Goal: Task Accomplishment & Management: Use online tool/utility

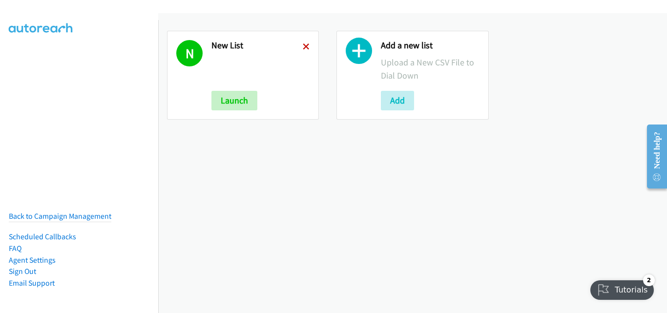
click at [303, 47] on icon at bounding box center [306, 47] width 7 height 7
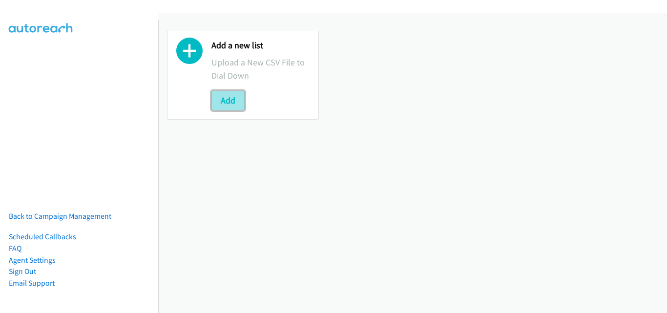
click at [233, 107] on button "Add" at bounding box center [227, 101] width 33 height 20
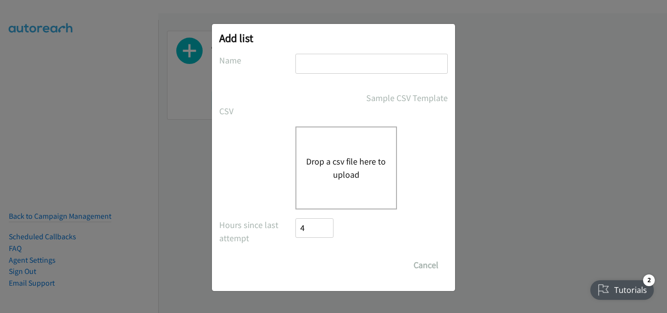
click at [383, 168] on button "Drop a csv file here to upload" at bounding box center [346, 168] width 80 height 26
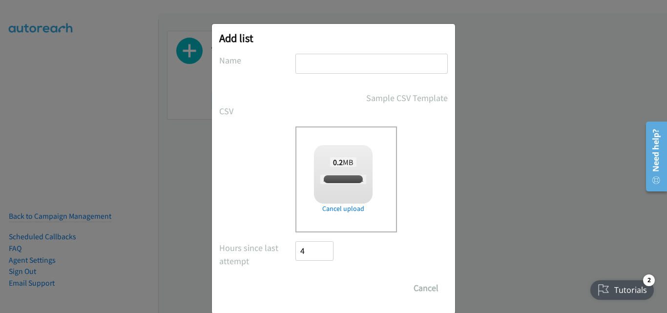
checkbox input "true"
click at [337, 65] on input "text" at bounding box center [371, 64] width 152 height 20
type input "New List"
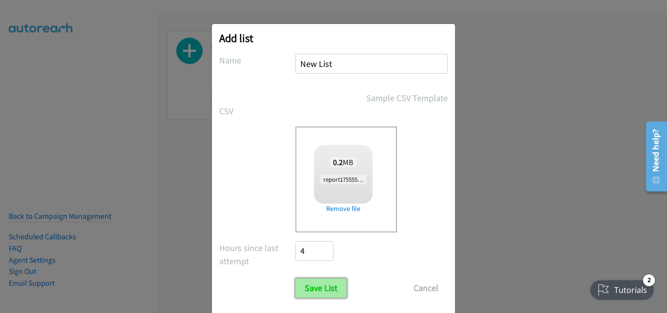
click at [332, 286] on input "Save List" at bounding box center [320, 288] width 51 height 20
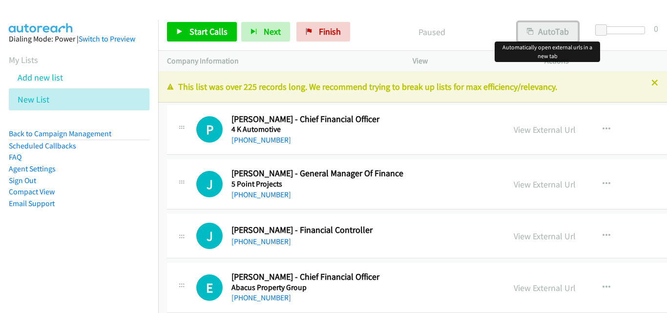
click at [560, 36] on button "AutoTab" at bounding box center [548, 32] width 61 height 20
click at [214, 27] on span "Start Calls" at bounding box center [208, 31] width 38 height 11
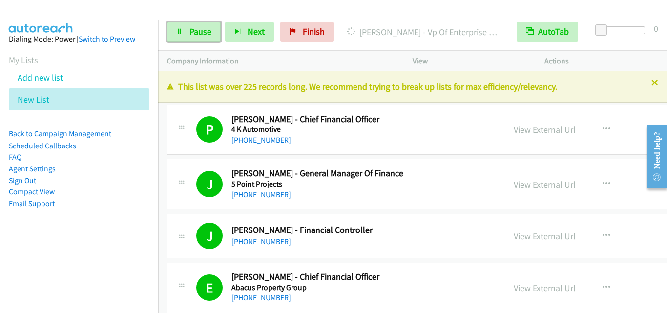
drag, startPoint x: 187, startPoint y: 23, endPoint x: 264, endPoint y: 87, distance: 100.9
click at [187, 23] on link "Pause" at bounding box center [194, 32] width 54 height 20
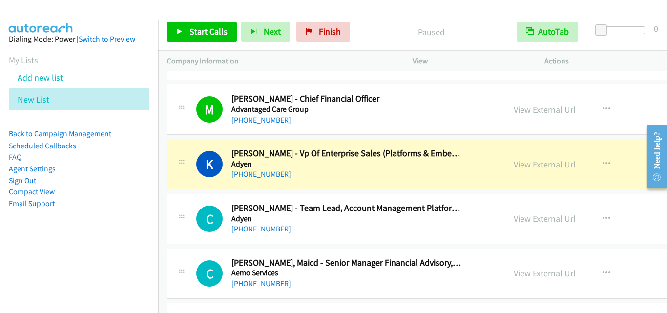
scroll to position [391, 0]
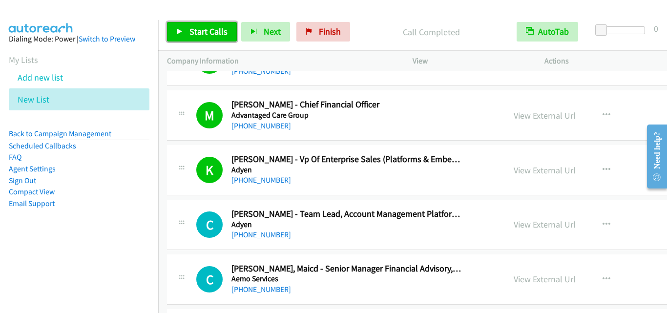
click at [189, 29] on span "Start Calls" at bounding box center [208, 31] width 38 height 11
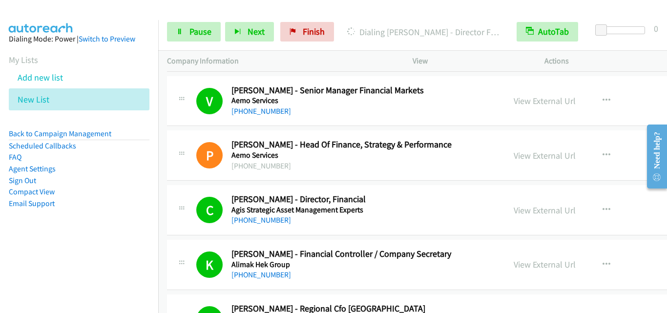
scroll to position [635, 0]
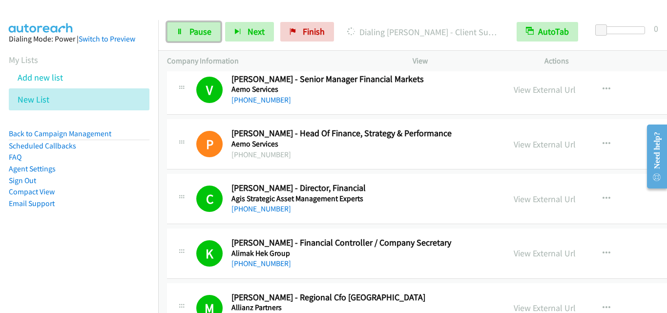
drag, startPoint x: 203, startPoint y: 23, endPoint x: 361, endPoint y: 2, distance: 160.1
click at [204, 23] on link "Pause" at bounding box center [194, 32] width 54 height 20
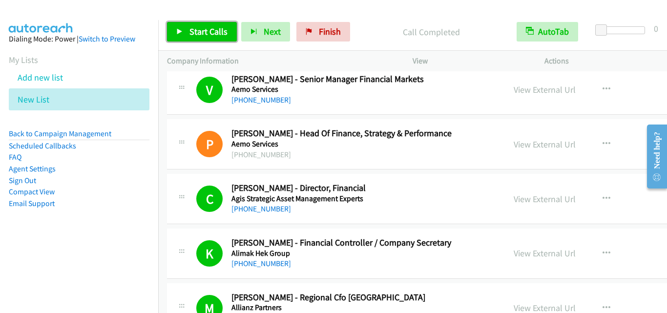
click at [209, 33] on span "Start Calls" at bounding box center [208, 31] width 38 height 11
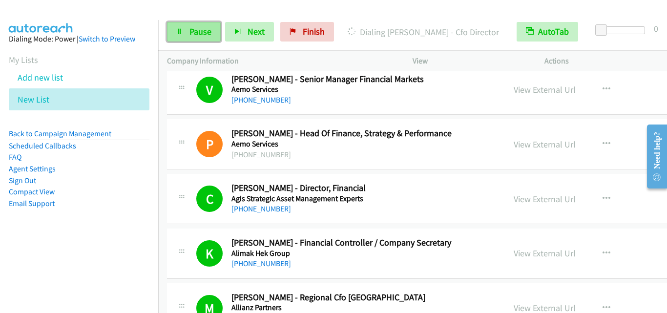
click at [211, 30] on link "Pause" at bounding box center [194, 32] width 54 height 20
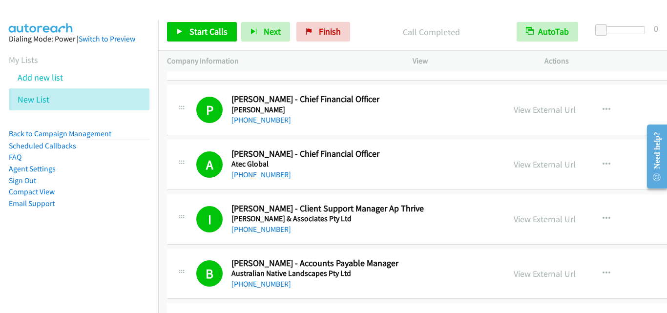
scroll to position [1660, 0]
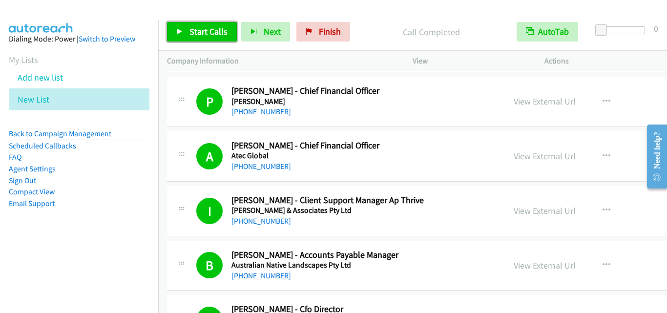
click at [220, 24] on link "Start Calls" at bounding box center [202, 32] width 70 height 20
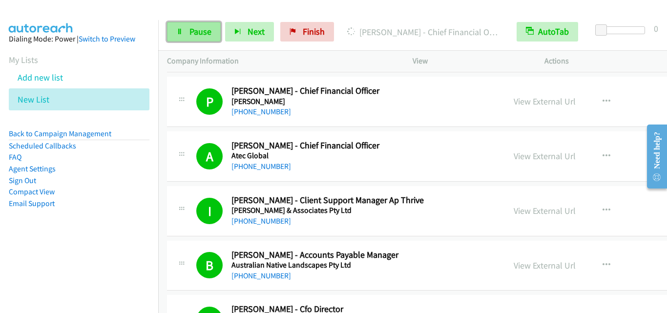
click at [210, 28] on span "Pause" at bounding box center [200, 31] width 22 height 11
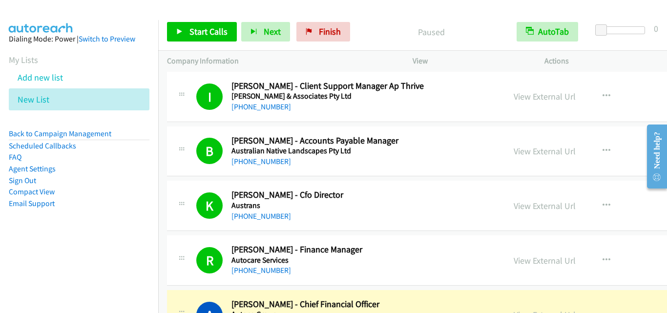
scroll to position [1855, 0]
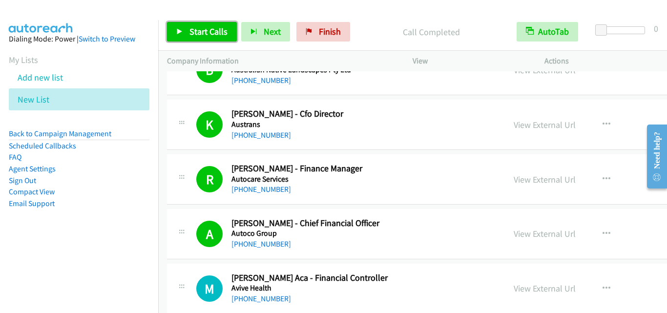
click at [225, 31] on span "Start Calls" at bounding box center [208, 31] width 38 height 11
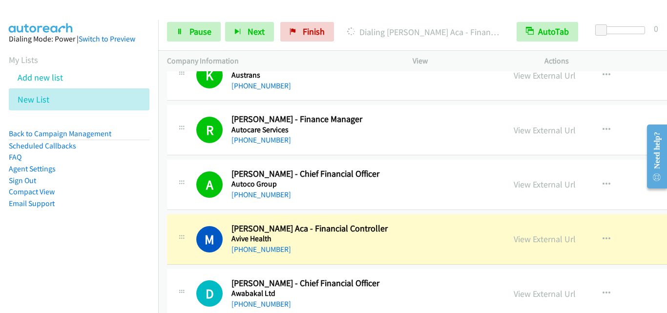
scroll to position [1953, 0]
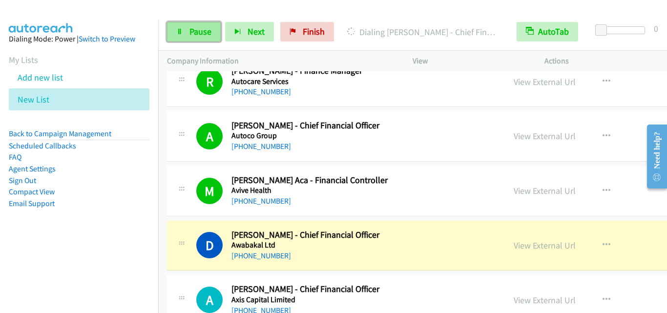
click at [211, 23] on link "Pause" at bounding box center [194, 32] width 54 height 20
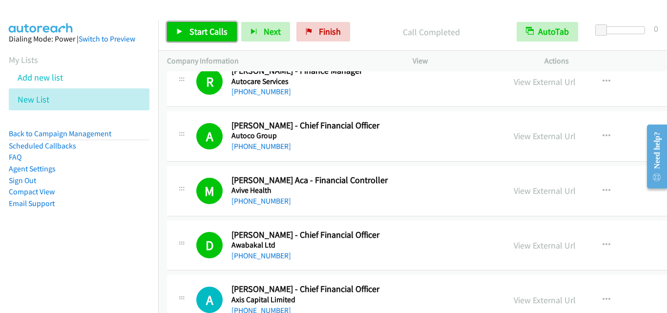
click at [217, 29] on span "Start Calls" at bounding box center [208, 31] width 38 height 11
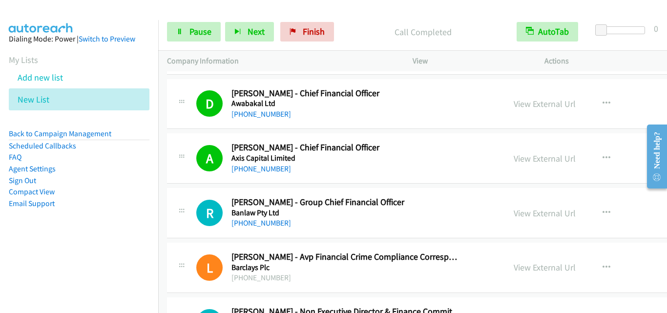
scroll to position [2148, 0]
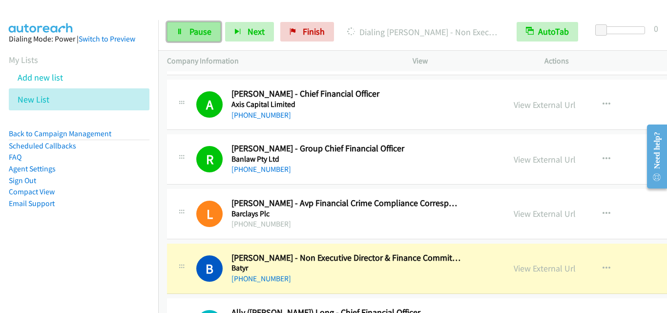
click at [188, 32] on link "Pause" at bounding box center [194, 32] width 54 height 20
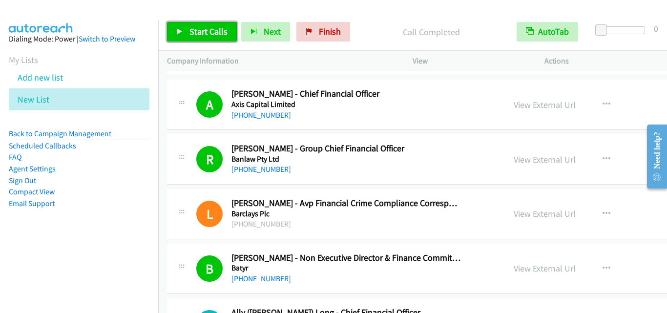
click at [203, 40] on link "Start Calls" at bounding box center [202, 32] width 70 height 20
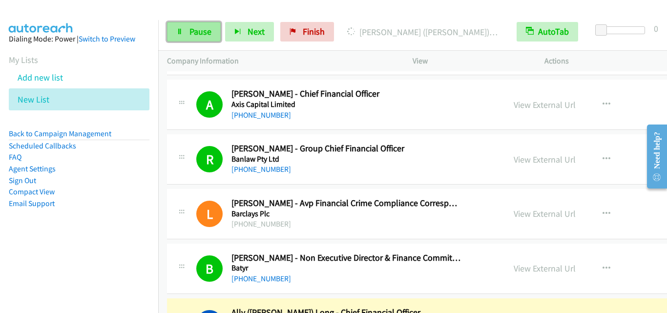
click at [199, 31] on span "Pause" at bounding box center [200, 31] width 22 height 11
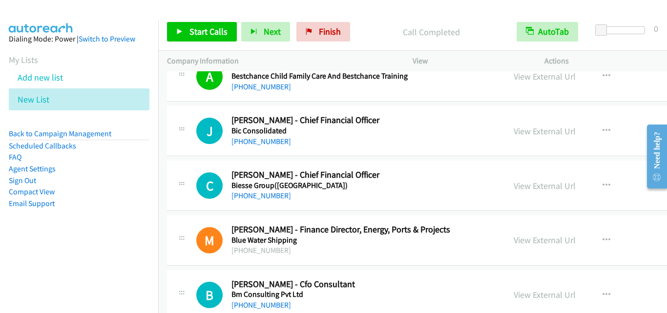
scroll to position [2392, 0]
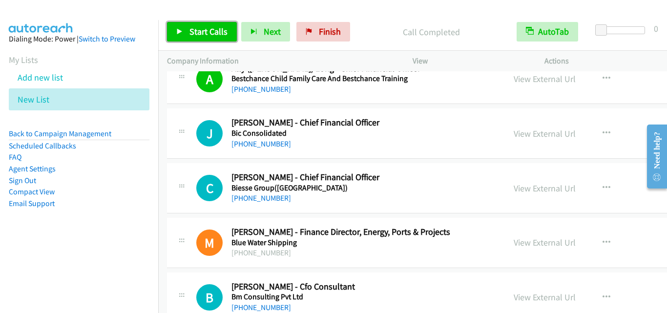
click at [194, 29] on span "Start Calls" at bounding box center [208, 31] width 38 height 11
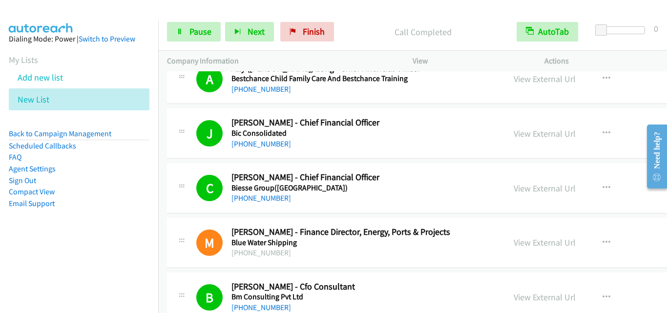
scroll to position [2490, 0]
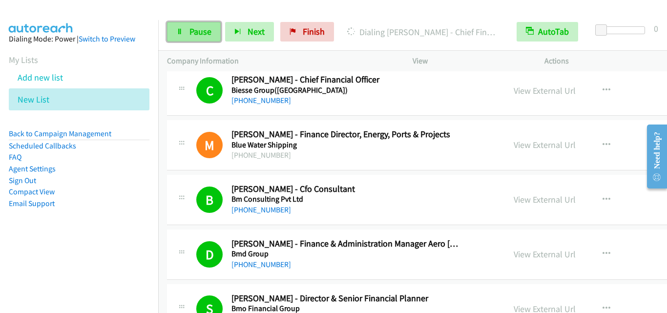
click at [173, 33] on link "Pause" at bounding box center [194, 32] width 54 height 20
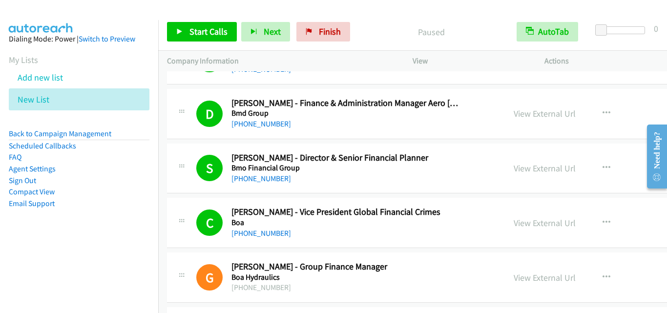
scroll to position [2636, 0]
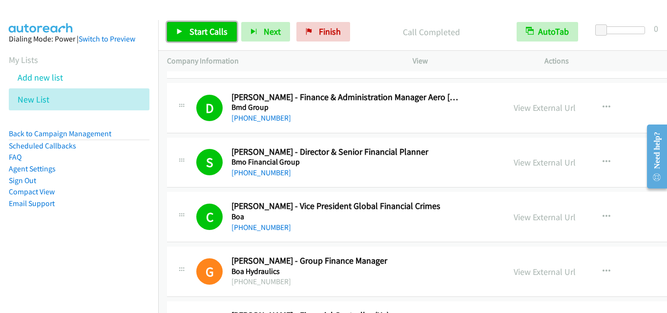
click at [207, 28] on span "Start Calls" at bounding box center [208, 31] width 38 height 11
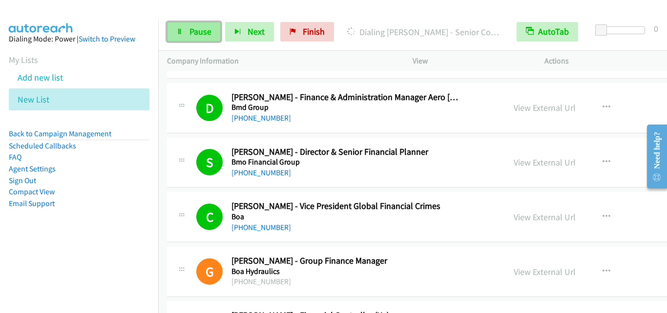
click at [196, 31] on span "Pause" at bounding box center [200, 31] width 22 height 11
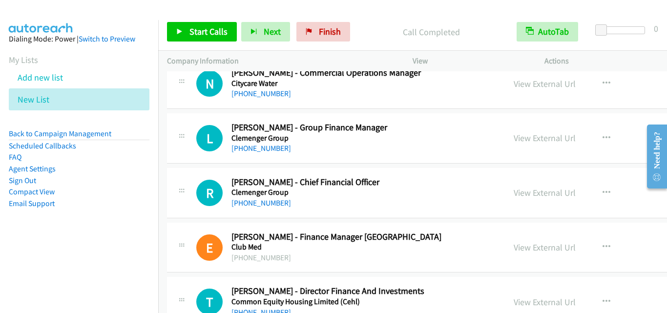
scroll to position [4003, 0]
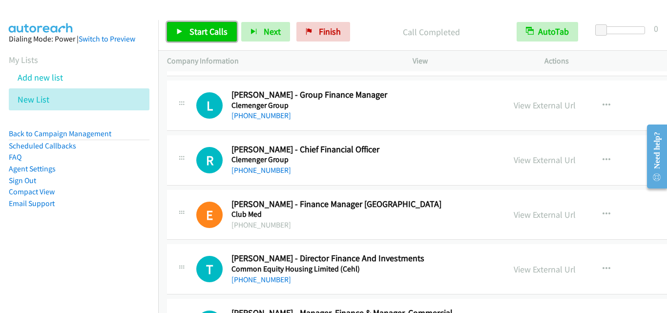
click at [220, 30] on span "Start Calls" at bounding box center [208, 31] width 38 height 11
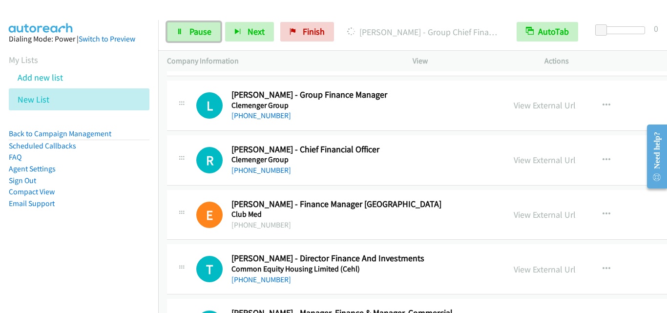
drag, startPoint x: 191, startPoint y: 34, endPoint x: 453, endPoint y: 83, distance: 266.2
click at [191, 33] on span "Pause" at bounding box center [200, 31] width 22 height 11
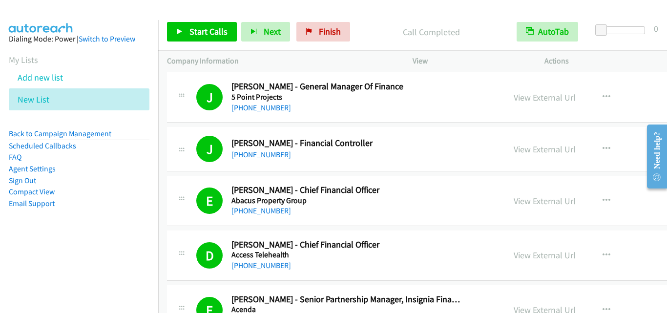
scroll to position [98, 0]
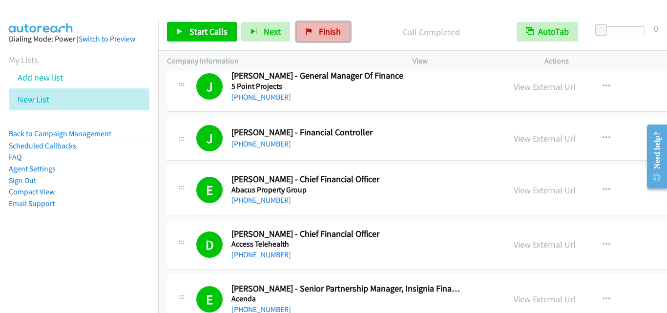
click at [335, 37] on span "Finish" at bounding box center [330, 31] width 22 height 11
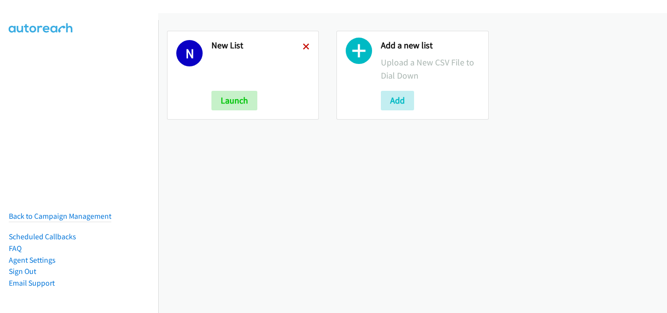
click at [303, 45] on icon at bounding box center [306, 47] width 7 height 7
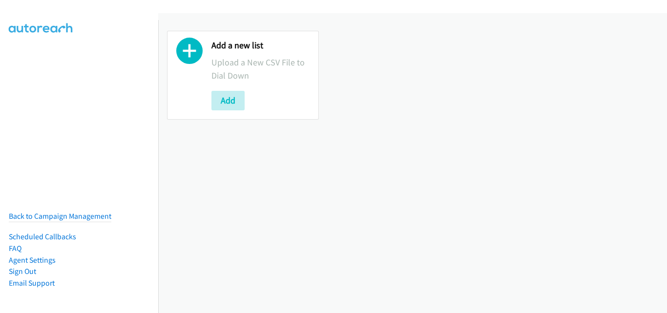
click at [231, 101] on button "Add" at bounding box center [227, 101] width 33 height 20
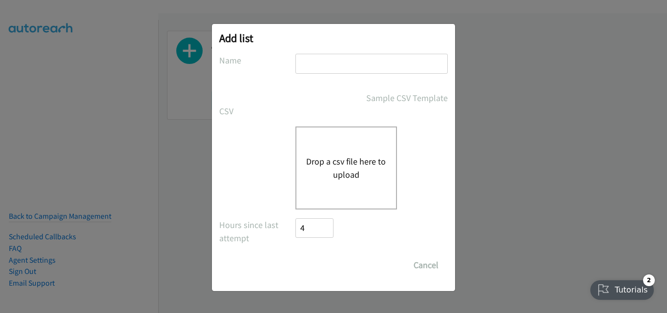
click at [346, 164] on button "Drop a csv file here to upload" at bounding box center [346, 168] width 80 height 26
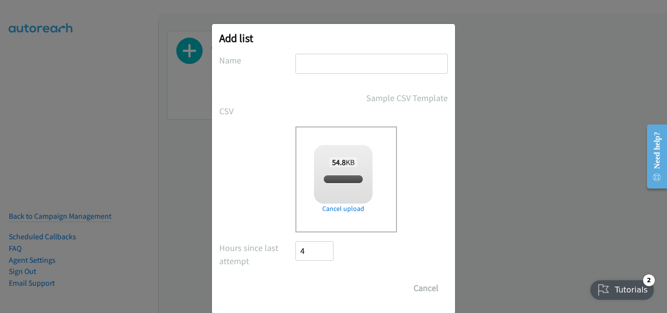
click at [306, 69] on input "text" at bounding box center [371, 64] width 152 height 20
checkbox input "true"
type input "New List"
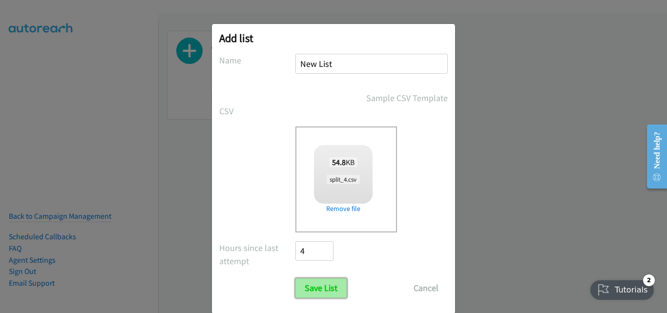
click at [316, 294] on input "Save List" at bounding box center [320, 288] width 51 height 20
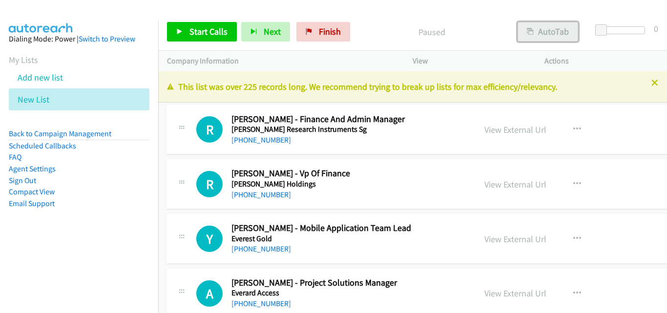
click at [550, 40] on button "AutoTab" at bounding box center [548, 32] width 61 height 20
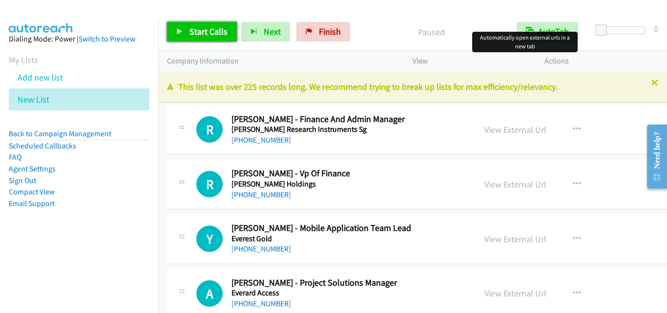
click at [220, 28] on span "Start Calls" at bounding box center [208, 31] width 38 height 11
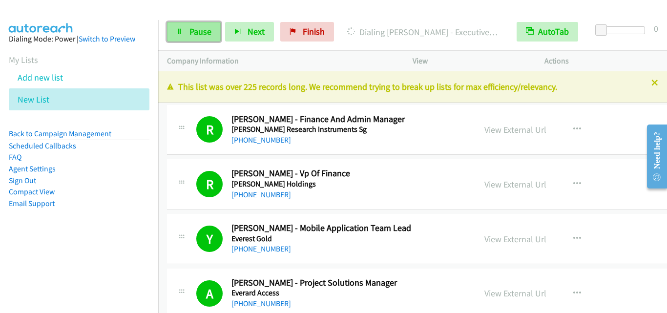
click at [208, 33] on span "Pause" at bounding box center [200, 31] width 22 height 11
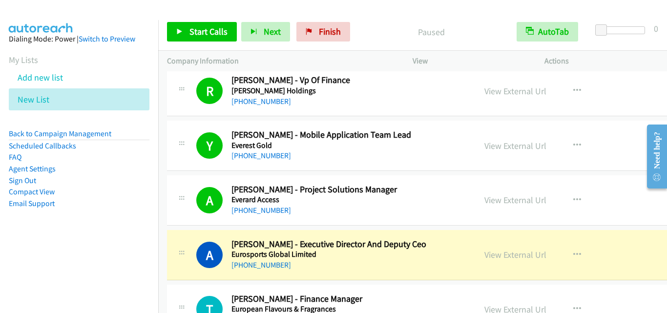
scroll to position [195, 0]
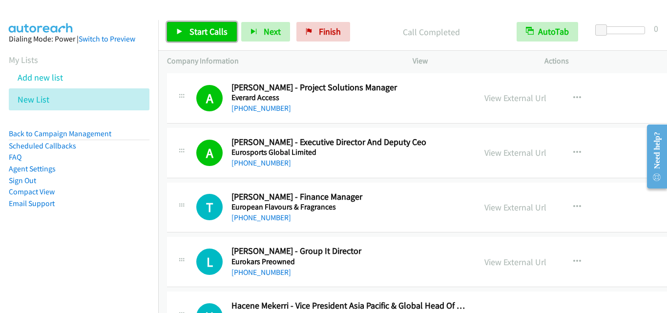
click at [201, 32] on span "Start Calls" at bounding box center [208, 31] width 38 height 11
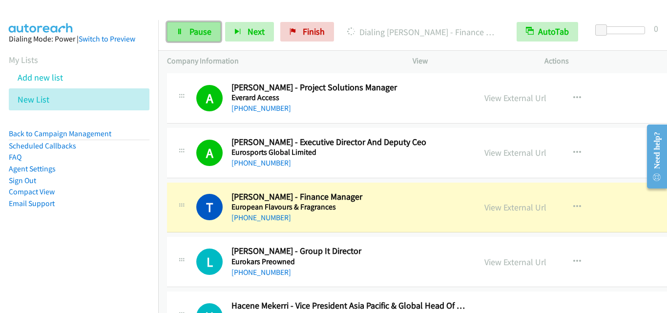
click at [175, 34] on link "Pause" at bounding box center [194, 32] width 54 height 20
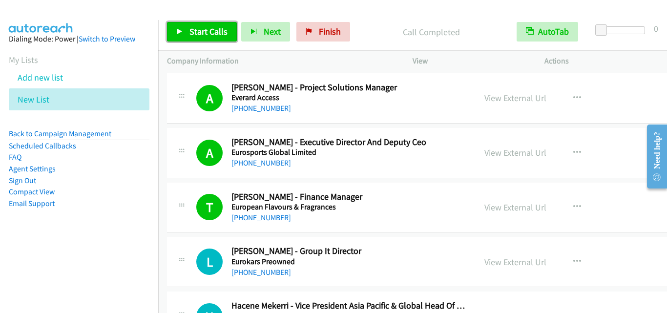
click at [209, 29] on span "Start Calls" at bounding box center [208, 31] width 38 height 11
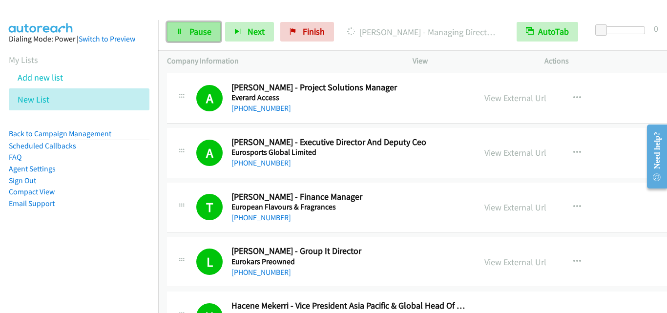
click at [201, 40] on link "Pause" at bounding box center [194, 32] width 54 height 20
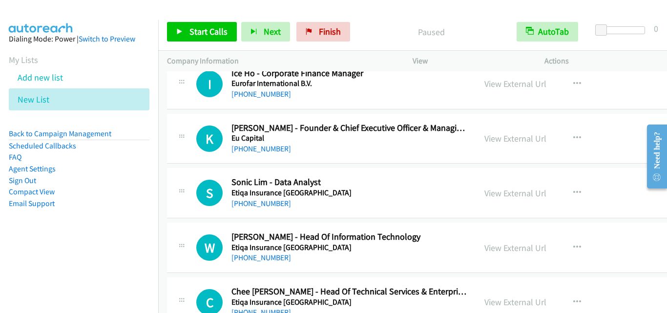
scroll to position [391, 0]
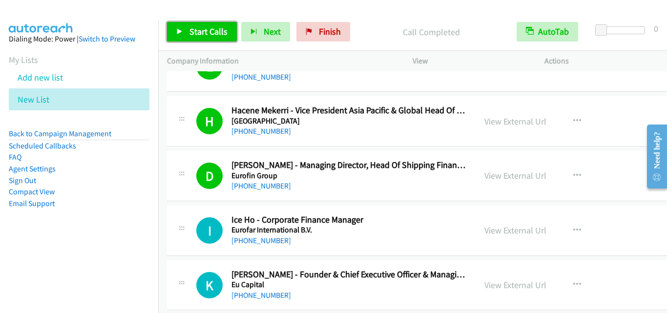
click at [186, 30] on link "Start Calls" at bounding box center [202, 32] width 70 height 20
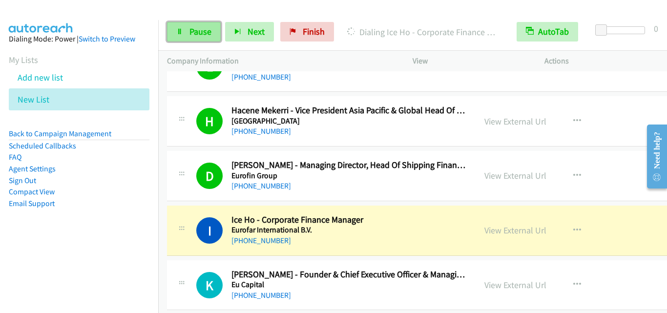
click at [198, 36] on span "Pause" at bounding box center [200, 31] width 22 height 11
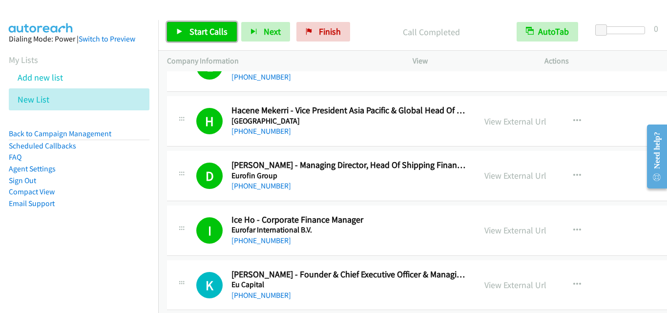
click at [188, 27] on link "Start Calls" at bounding box center [202, 32] width 70 height 20
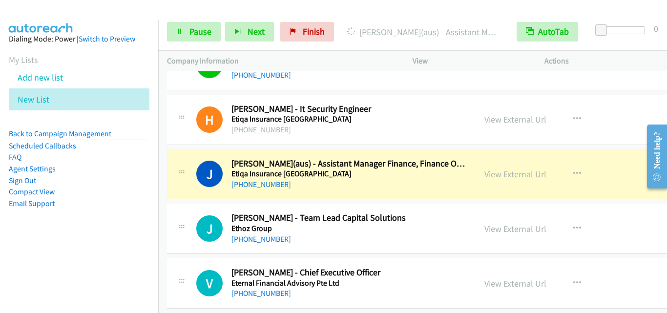
scroll to position [830, 0]
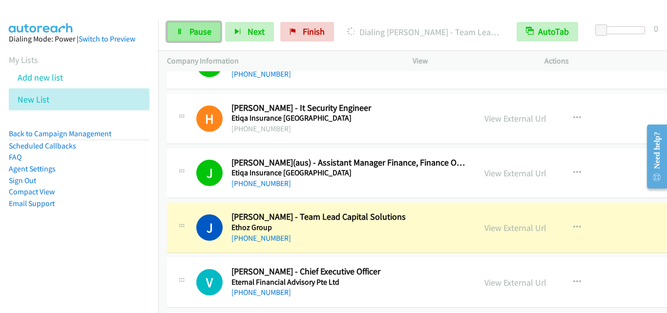
click at [201, 31] on span "Pause" at bounding box center [200, 31] width 22 height 11
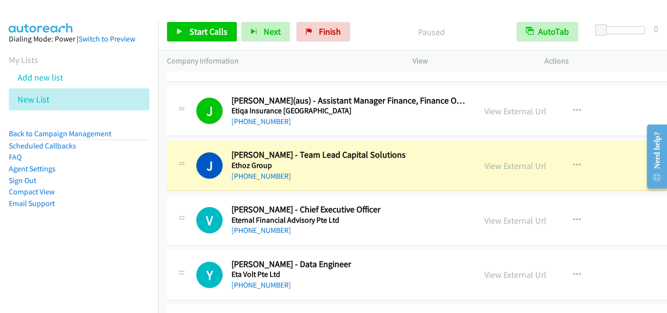
scroll to position [928, 0]
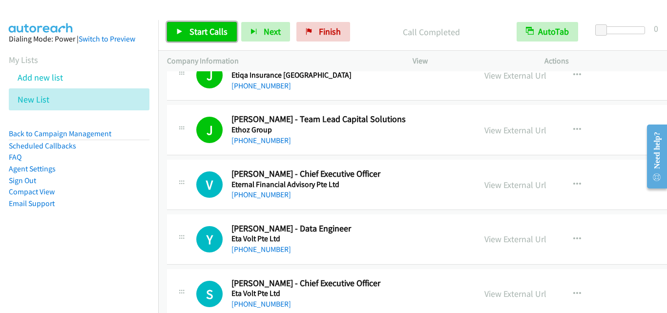
click at [202, 35] on span "Start Calls" at bounding box center [208, 31] width 38 height 11
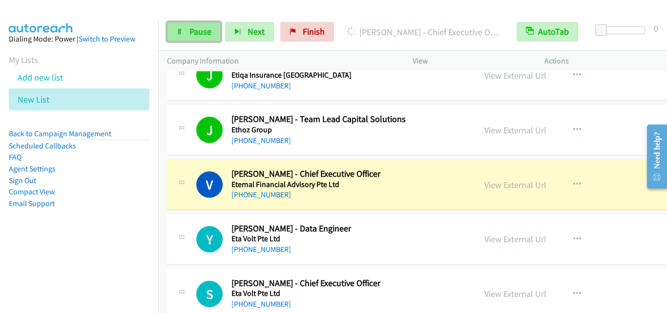
click at [184, 34] on link "Pause" at bounding box center [194, 32] width 54 height 20
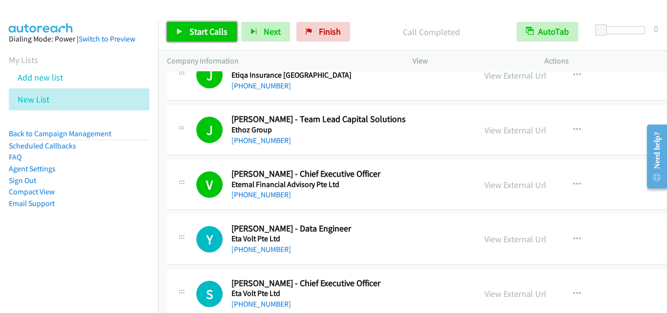
click at [201, 29] on span "Start Calls" at bounding box center [208, 31] width 38 height 11
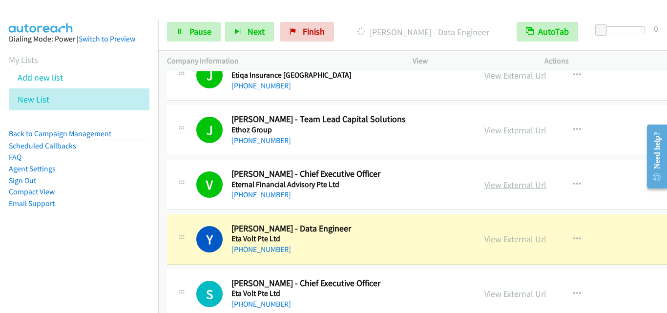
click at [505, 185] on link "View External Url" at bounding box center [515, 184] width 62 height 11
click at [200, 25] on link "Pause" at bounding box center [194, 32] width 54 height 20
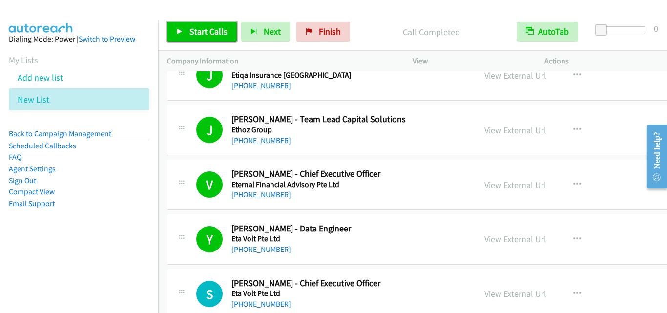
click at [205, 30] on span "Start Calls" at bounding box center [208, 31] width 38 height 11
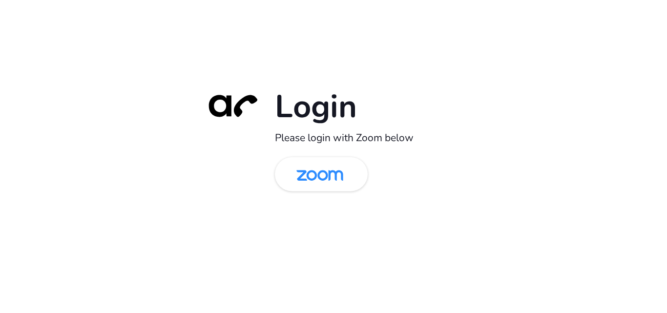
click at [332, 174] on img at bounding box center [319, 175] width 67 height 32
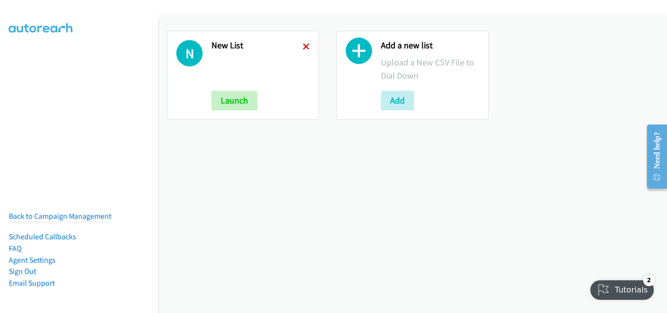
click at [303, 45] on icon at bounding box center [306, 47] width 7 height 7
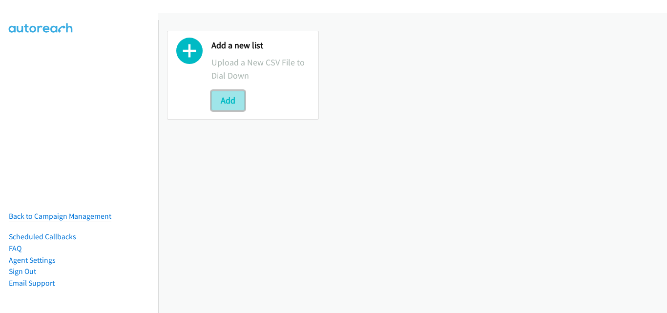
click at [237, 103] on button "Add" at bounding box center [227, 101] width 33 height 20
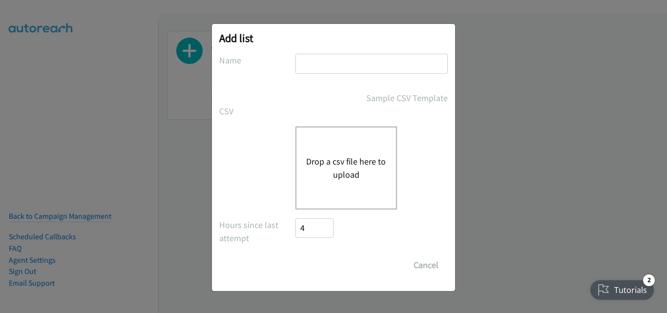
click at [309, 155] on button "Drop a csv file here to upload" at bounding box center [346, 168] width 80 height 26
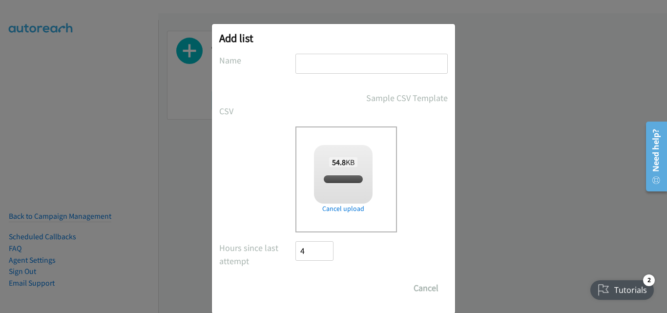
click at [323, 72] on input "text" at bounding box center [371, 64] width 152 height 20
checkbox input "true"
type input "New List"
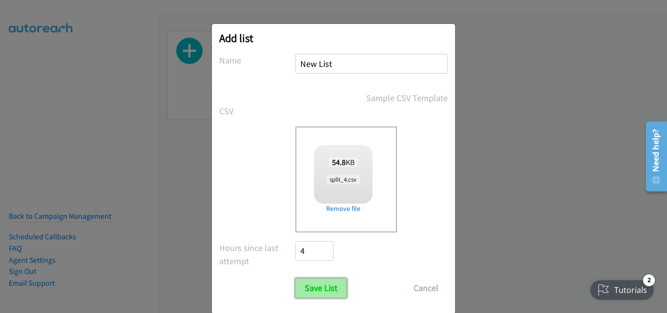
click at [321, 282] on input "Save List" at bounding box center [320, 288] width 51 height 20
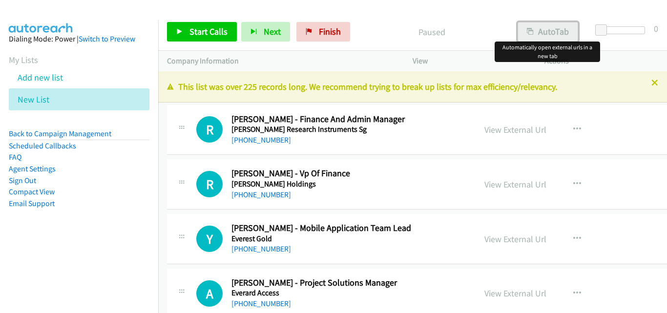
click at [562, 32] on button "AutoTab" at bounding box center [548, 32] width 61 height 20
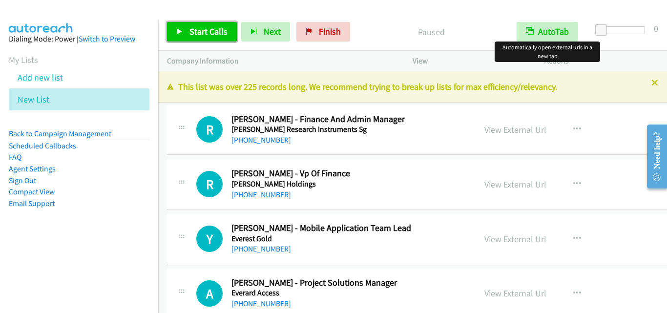
click at [197, 37] on span "Start Calls" at bounding box center [208, 31] width 38 height 11
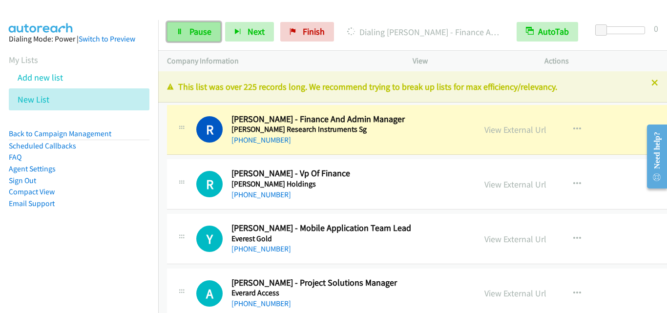
click at [205, 36] on span "Pause" at bounding box center [200, 31] width 22 height 11
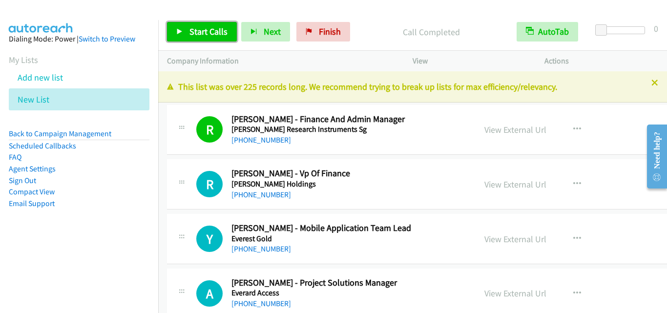
click at [202, 22] on link "Start Calls" at bounding box center [202, 32] width 70 height 20
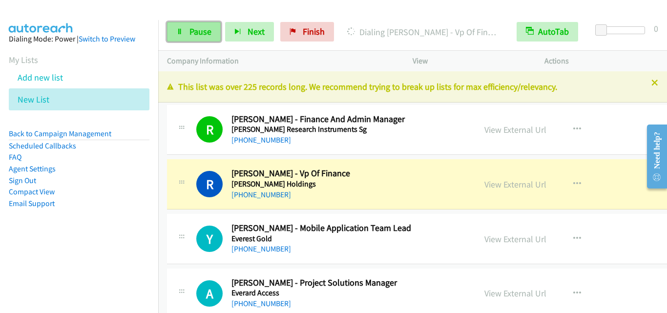
click at [184, 38] on link "Pause" at bounding box center [194, 32] width 54 height 20
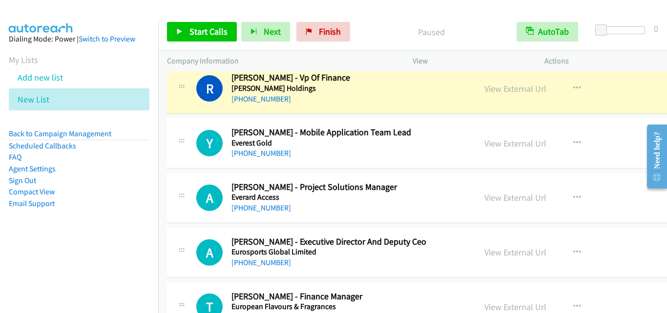
scroll to position [98, 0]
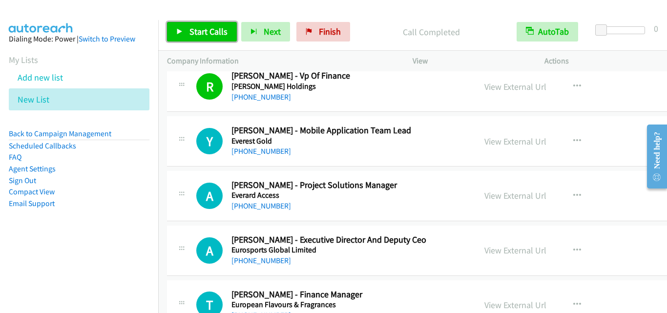
click at [189, 30] on span "Start Calls" at bounding box center [208, 31] width 38 height 11
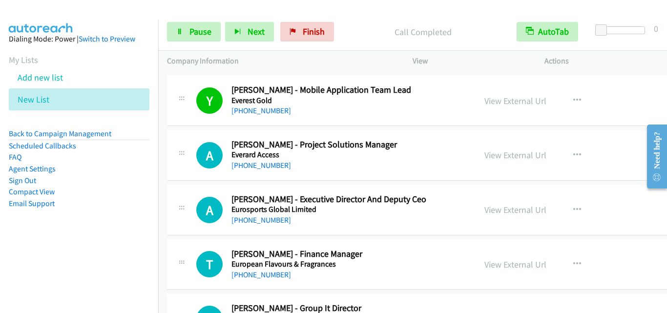
scroll to position [195, 0]
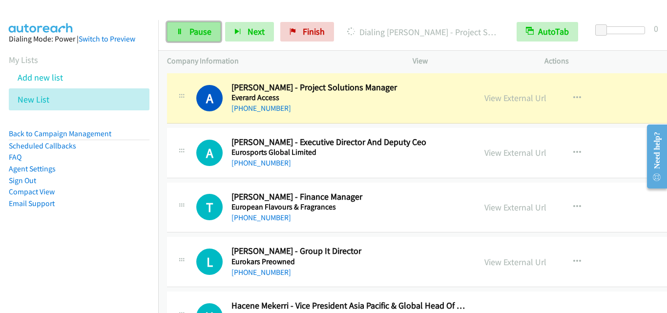
click at [201, 32] on span "Pause" at bounding box center [200, 31] width 22 height 11
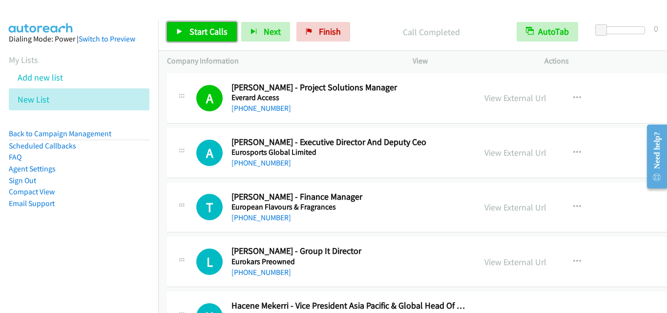
click at [204, 28] on span "Start Calls" at bounding box center [208, 31] width 38 height 11
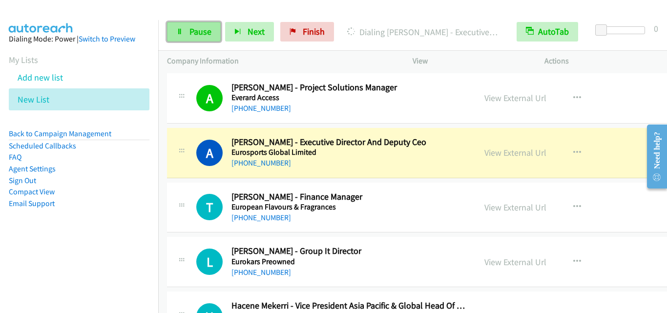
click at [187, 25] on link "Pause" at bounding box center [194, 32] width 54 height 20
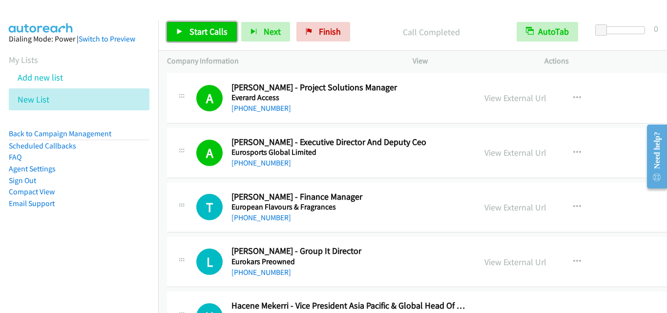
click at [215, 31] on span "Start Calls" at bounding box center [208, 31] width 38 height 11
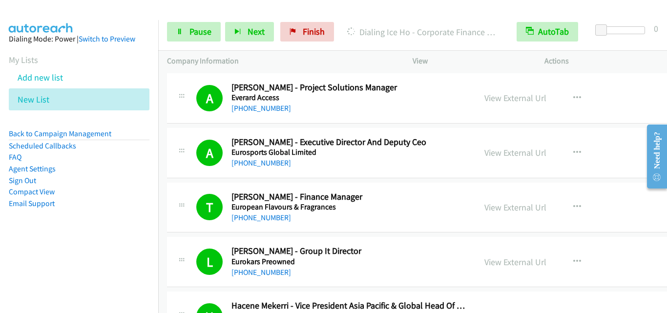
scroll to position [342, 0]
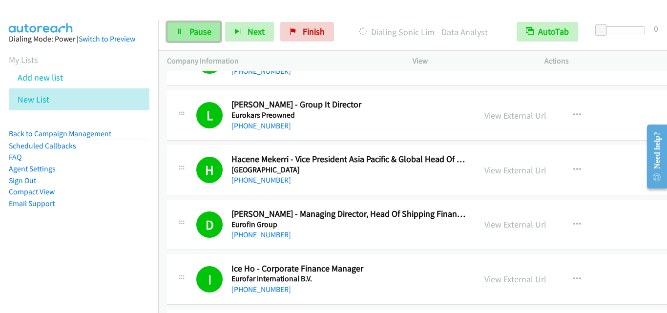
click at [177, 34] on icon at bounding box center [179, 32] width 7 height 7
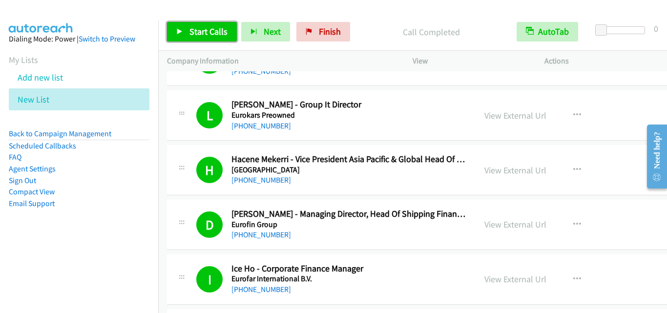
click at [199, 30] on span "Start Calls" at bounding box center [208, 31] width 38 height 11
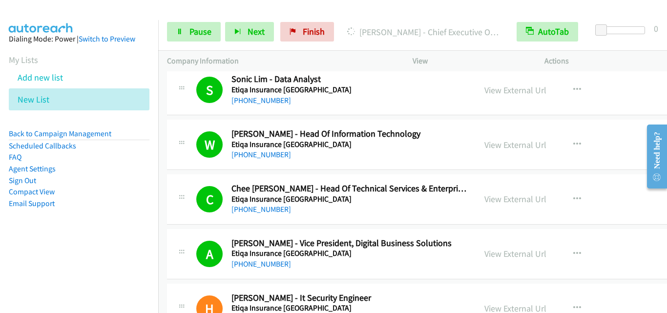
scroll to position [684, 0]
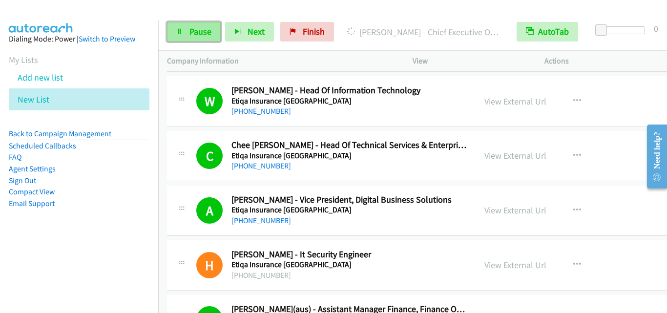
click at [197, 29] on span "Pause" at bounding box center [200, 31] width 22 height 11
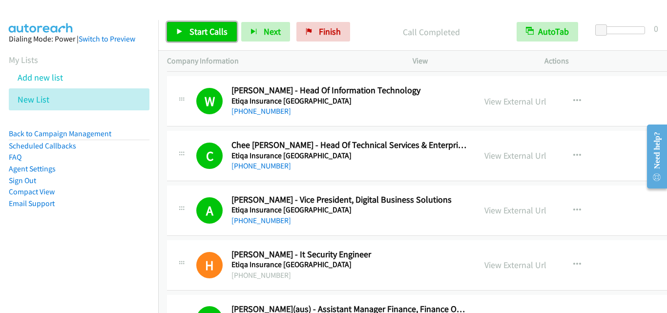
click at [220, 31] on span "Start Calls" at bounding box center [208, 31] width 38 height 11
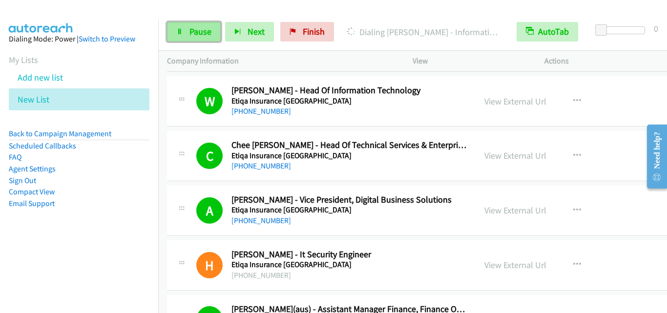
click at [174, 29] on link "Pause" at bounding box center [194, 32] width 54 height 20
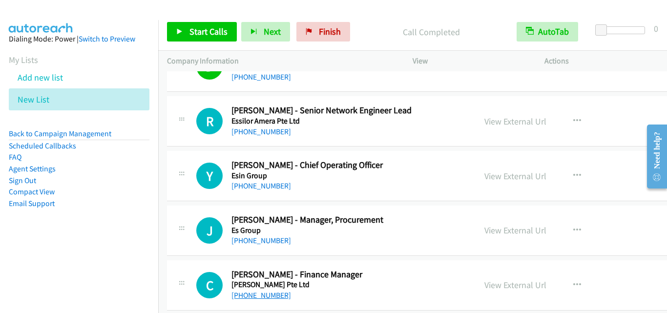
scroll to position [1221, 0]
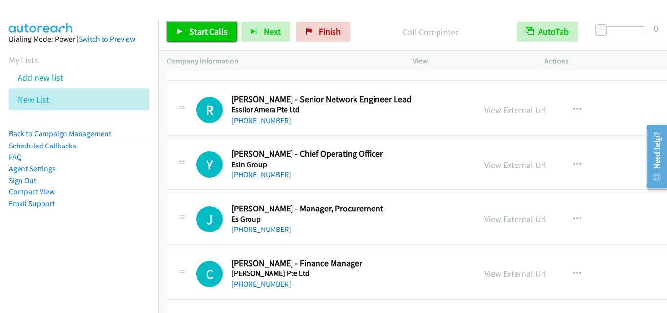
click at [204, 26] on span "Start Calls" at bounding box center [208, 31] width 38 height 11
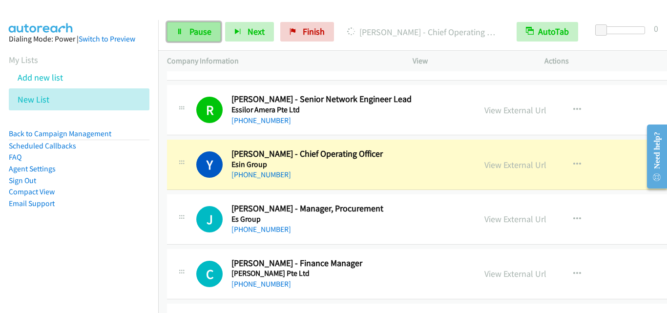
click at [196, 33] on span "Pause" at bounding box center [200, 31] width 22 height 11
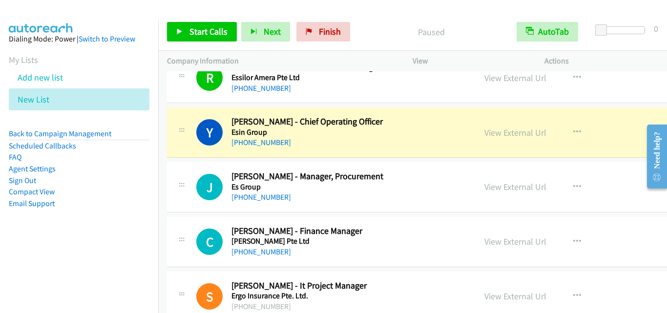
scroll to position [1269, 0]
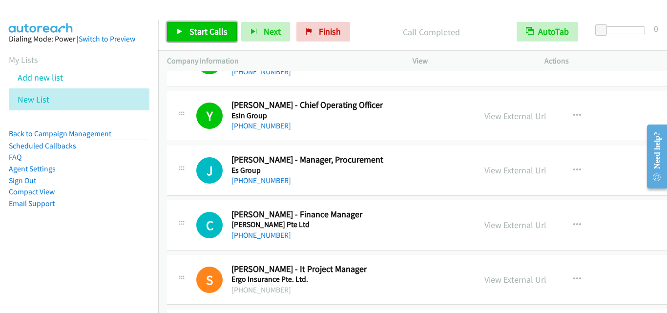
click at [213, 41] on link "Start Calls" at bounding box center [202, 32] width 70 height 20
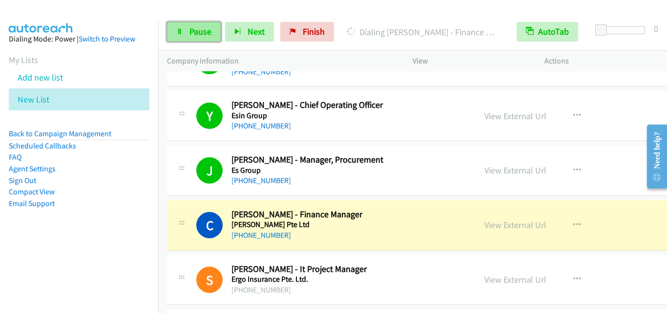
click at [203, 28] on span "Pause" at bounding box center [200, 31] width 22 height 11
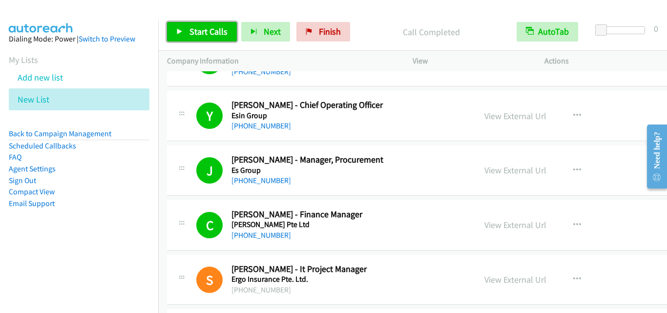
click at [200, 31] on span "Start Calls" at bounding box center [208, 31] width 38 height 11
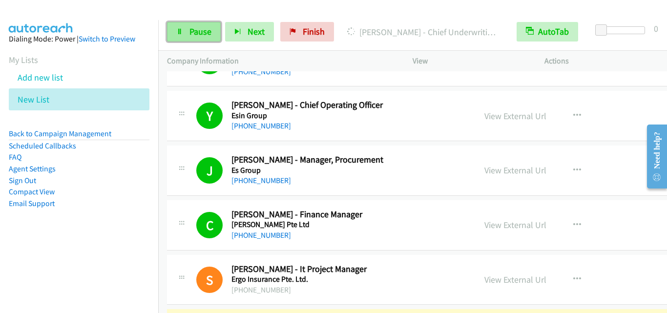
click at [195, 38] on link "Pause" at bounding box center [194, 32] width 54 height 20
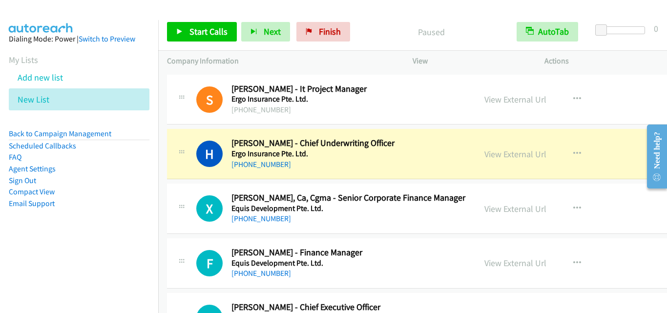
scroll to position [1465, 0]
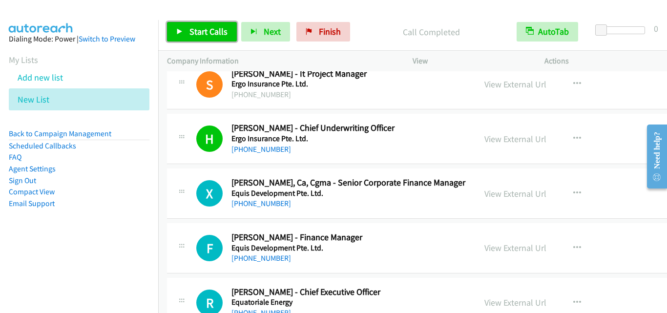
click at [213, 31] on span "Start Calls" at bounding box center [208, 31] width 38 height 11
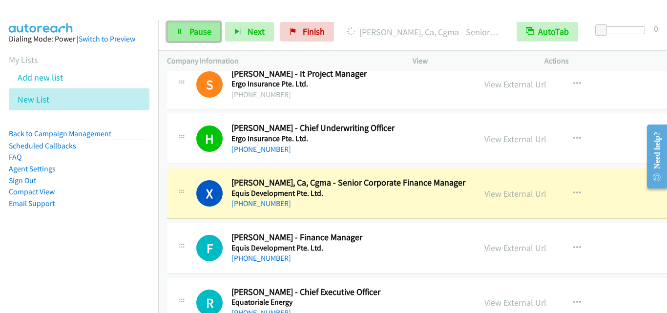
click at [187, 33] on link "Pause" at bounding box center [194, 32] width 54 height 20
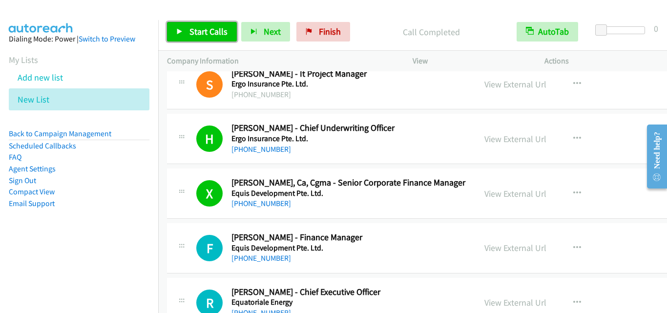
click at [220, 31] on span "Start Calls" at bounding box center [208, 31] width 38 height 11
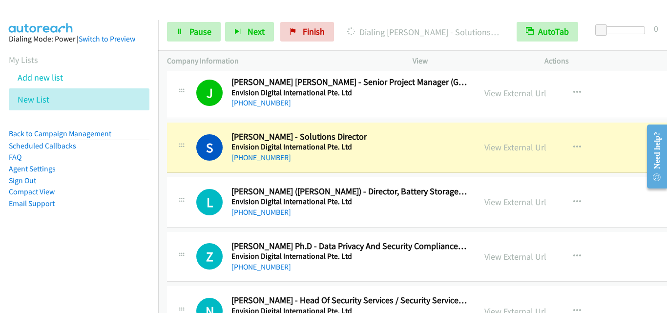
scroll to position [1904, 0]
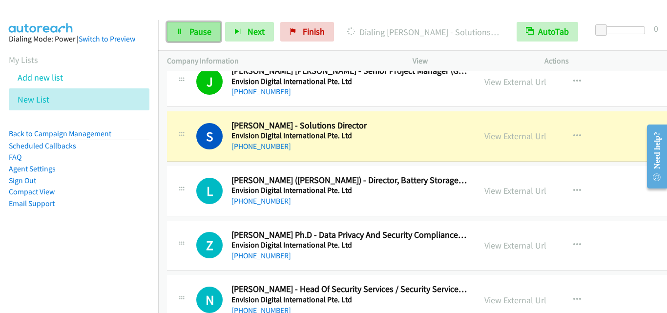
click at [181, 37] on link "Pause" at bounding box center [194, 32] width 54 height 20
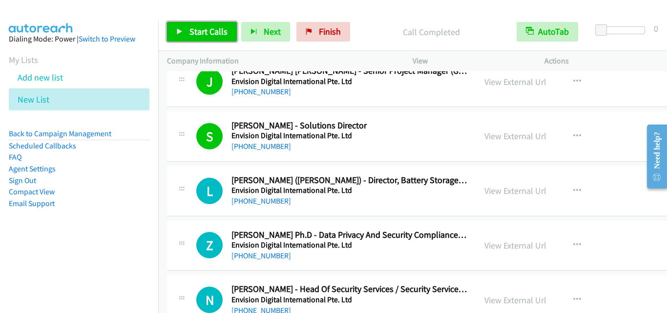
click at [226, 30] on span "Start Calls" at bounding box center [208, 31] width 38 height 11
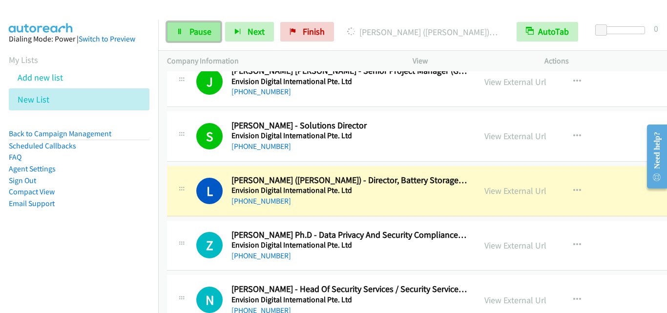
click at [190, 37] on span "Pause" at bounding box center [200, 31] width 22 height 11
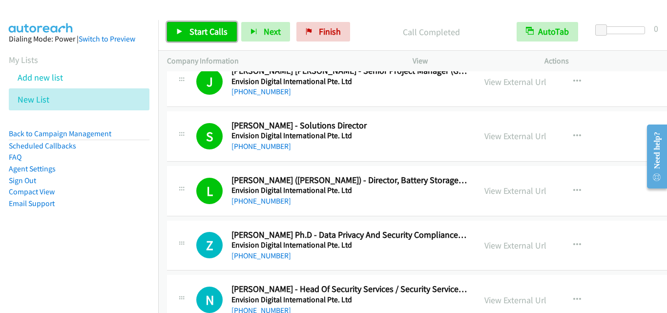
click at [210, 34] on span "Start Calls" at bounding box center [208, 31] width 38 height 11
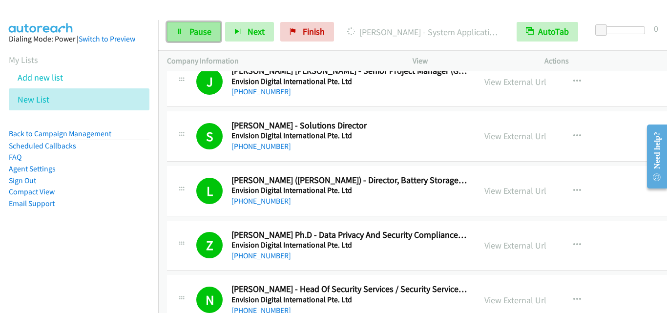
click at [175, 29] on link "Pause" at bounding box center [194, 32] width 54 height 20
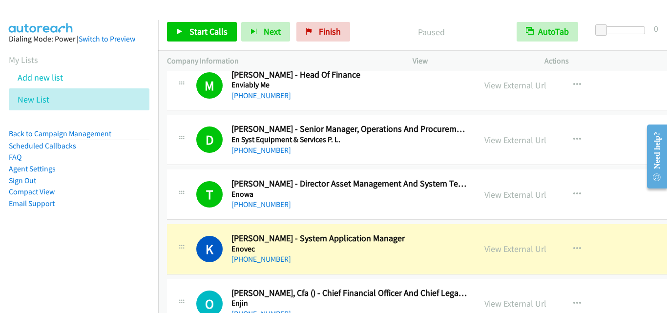
scroll to position [2392, 0]
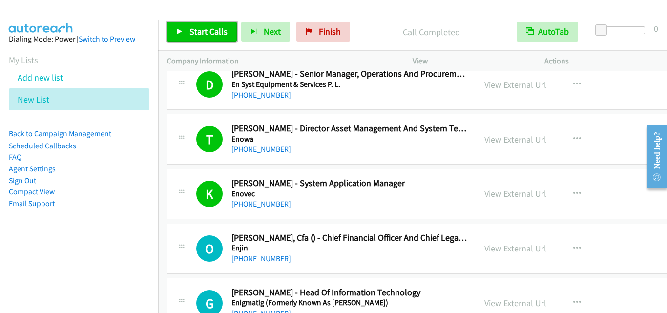
click at [208, 31] on span "Start Calls" at bounding box center [208, 31] width 38 height 11
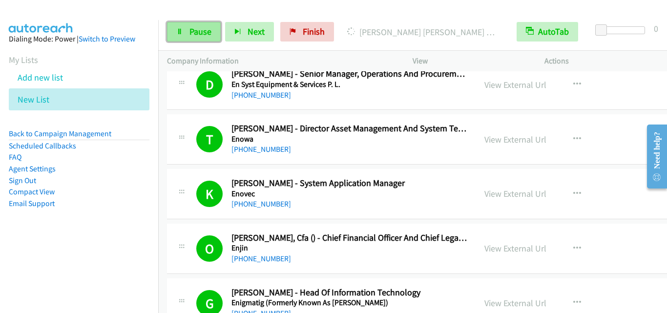
click at [203, 32] on span "Pause" at bounding box center [200, 31] width 22 height 11
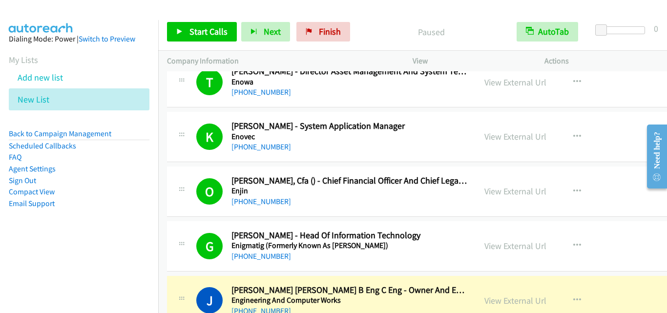
scroll to position [2539, 0]
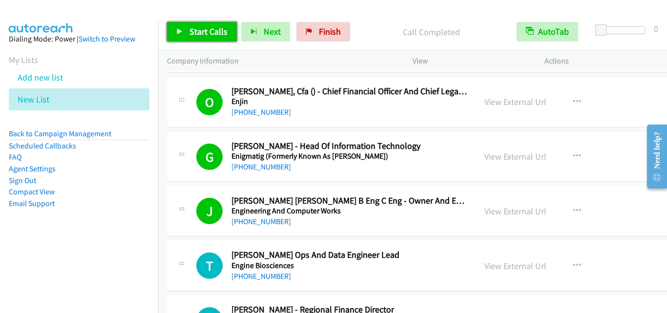
click at [199, 31] on span "Start Calls" at bounding box center [208, 31] width 38 height 11
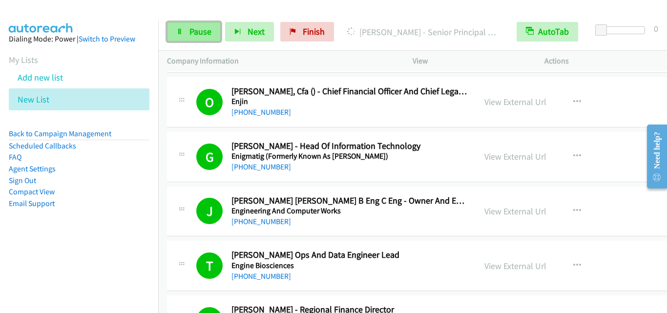
click at [207, 27] on span "Pause" at bounding box center [200, 31] width 22 height 11
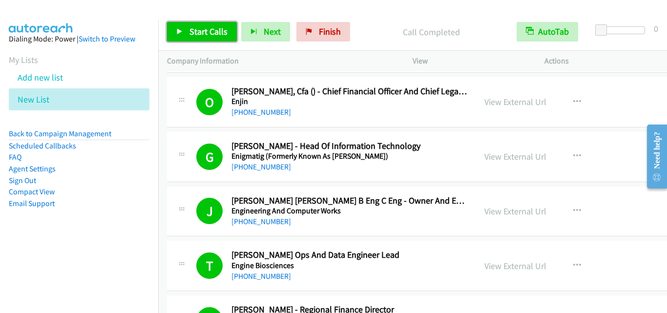
click at [215, 28] on span "Start Calls" at bounding box center [208, 31] width 38 height 11
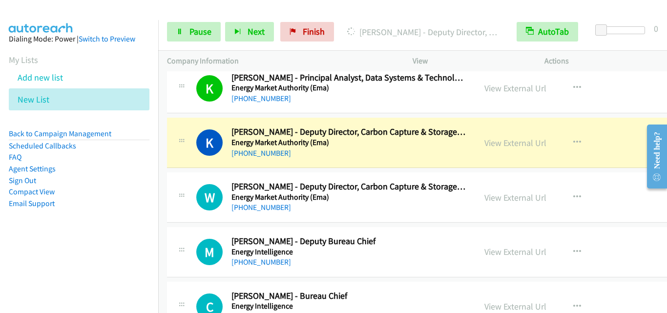
scroll to position [3222, 0]
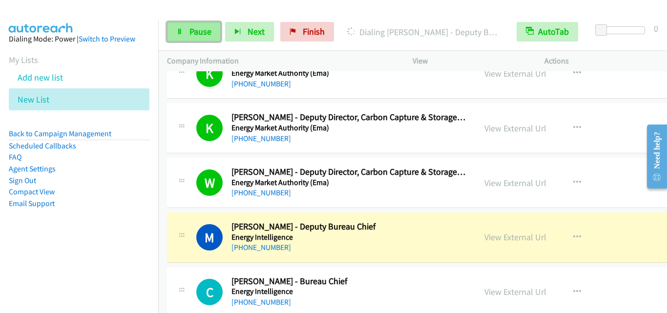
click at [186, 25] on link "Pause" at bounding box center [194, 32] width 54 height 20
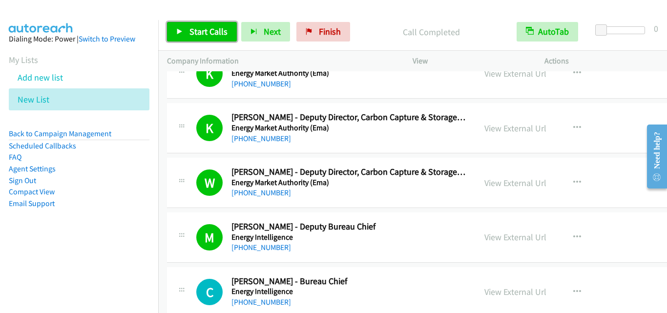
click at [203, 30] on span "Start Calls" at bounding box center [208, 31] width 38 height 11
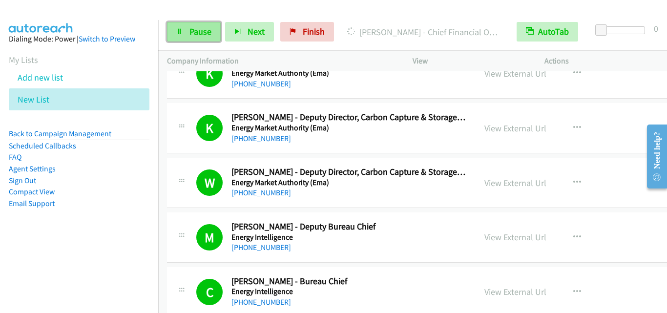
click at [200, 26] on span "Pause" at bounding box center [200, 31] width 22 height 11
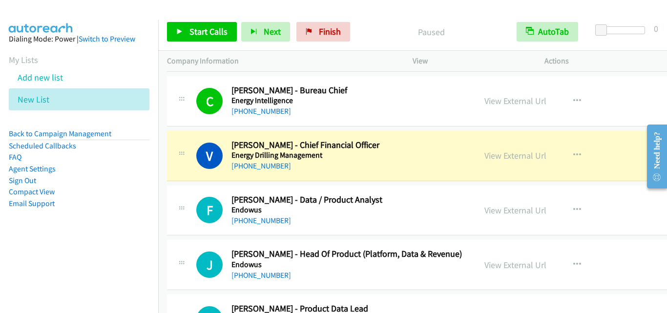
scroll to position [3418, 0]
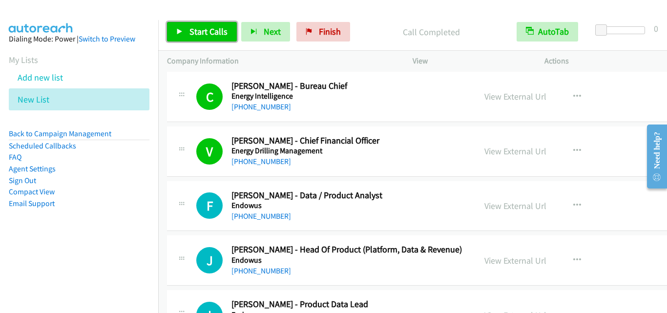
click at [213, 32] on span "Start Calls" at bounding box center [208, 31] width 38 height 11
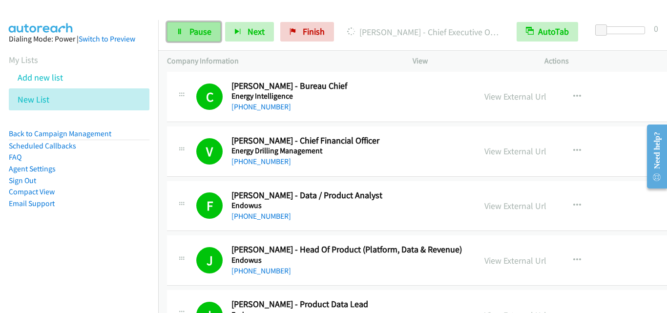
click at [202, 34] on span "Pause" at bounding box center [200, 31] width 22 height 11
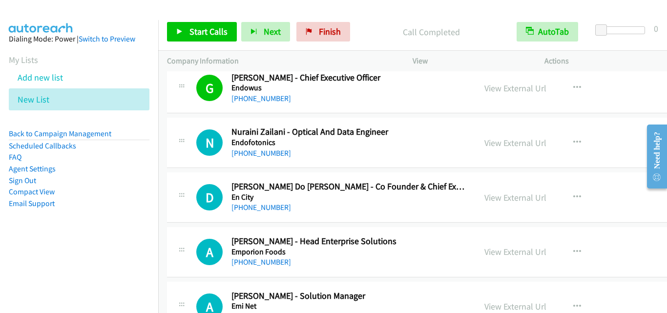
scroll to position [3857, 0]
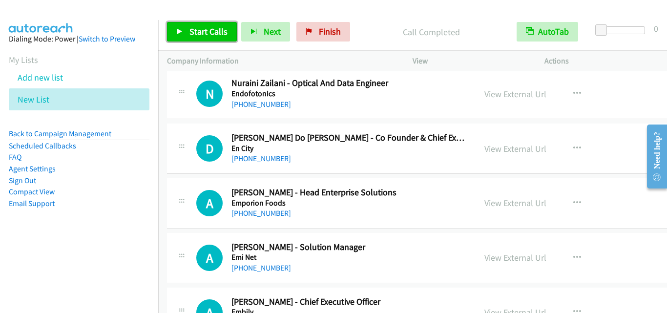
click at [207, 34] on span "Start Calls" at bounding box center [208, 31] width 38 height 11
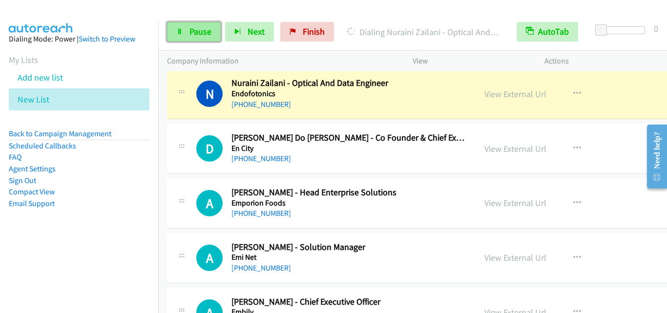
click at [191, 33] on span "Pause" at bounding box center [200, 31] width 22 height 11
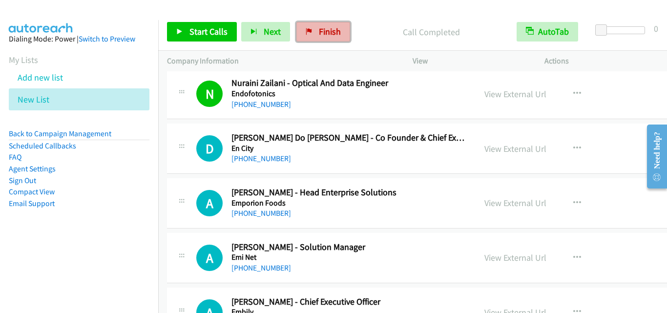
click at [330, 26] on span "Finish" at bounding box center [330, 31] width 22 height 11
